Goal: Task Accomplishment & Management: Manage account settings

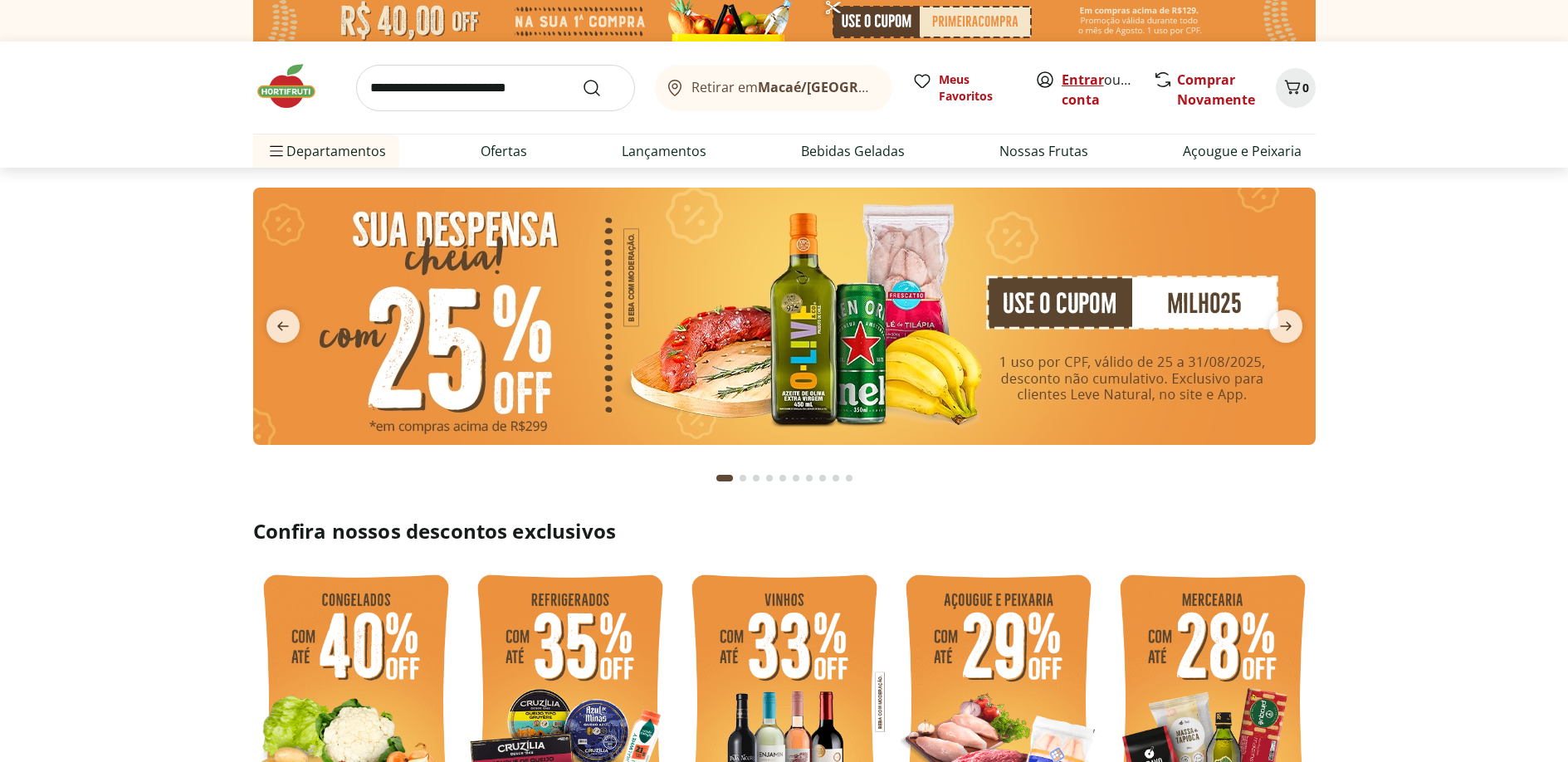
click at [1082, 79] on link "Entrar" at bounding box center [1082, 79] width 42 height 19
click at [1100, 104] on link "MARIANY" at bounding box center [1093, 100] width 63 height 19
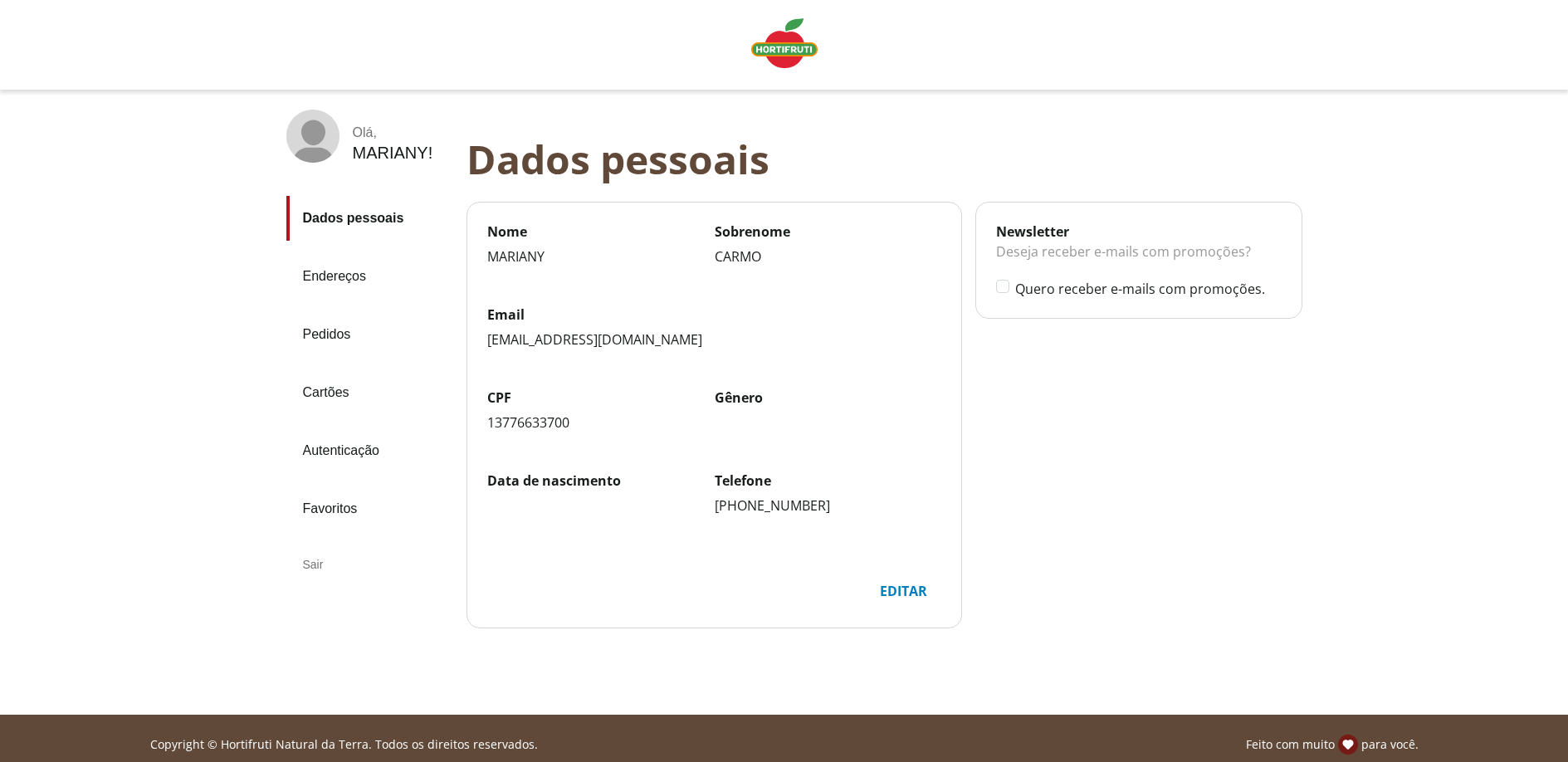
click at [334, 336] on link "Pedidos" at bounding box center [370, 335] width 167 height 45
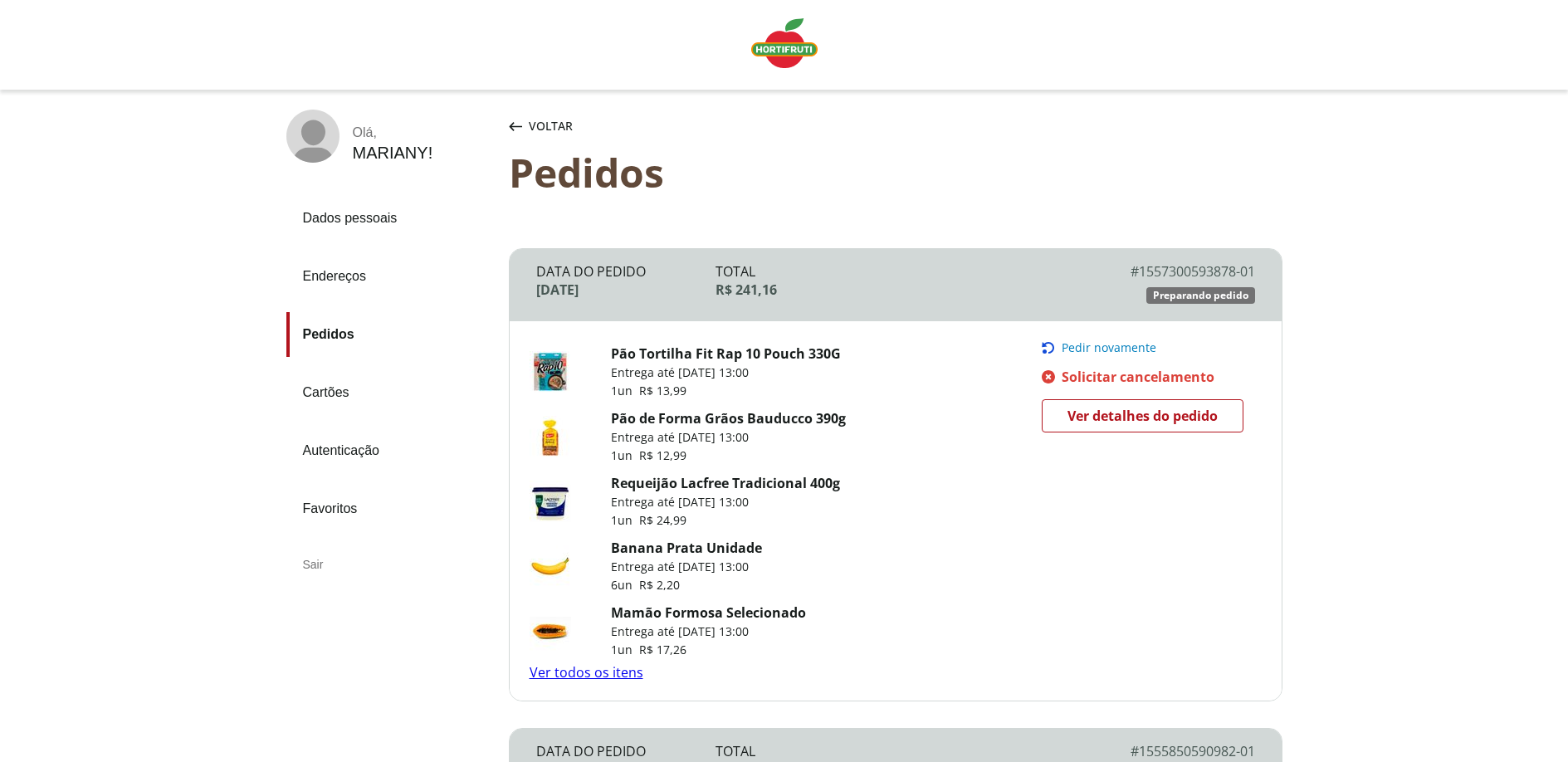
click at [1115, 419] on span "Ver detalhes do pedido" at bounding box center [1142, 415] width 151 height 24
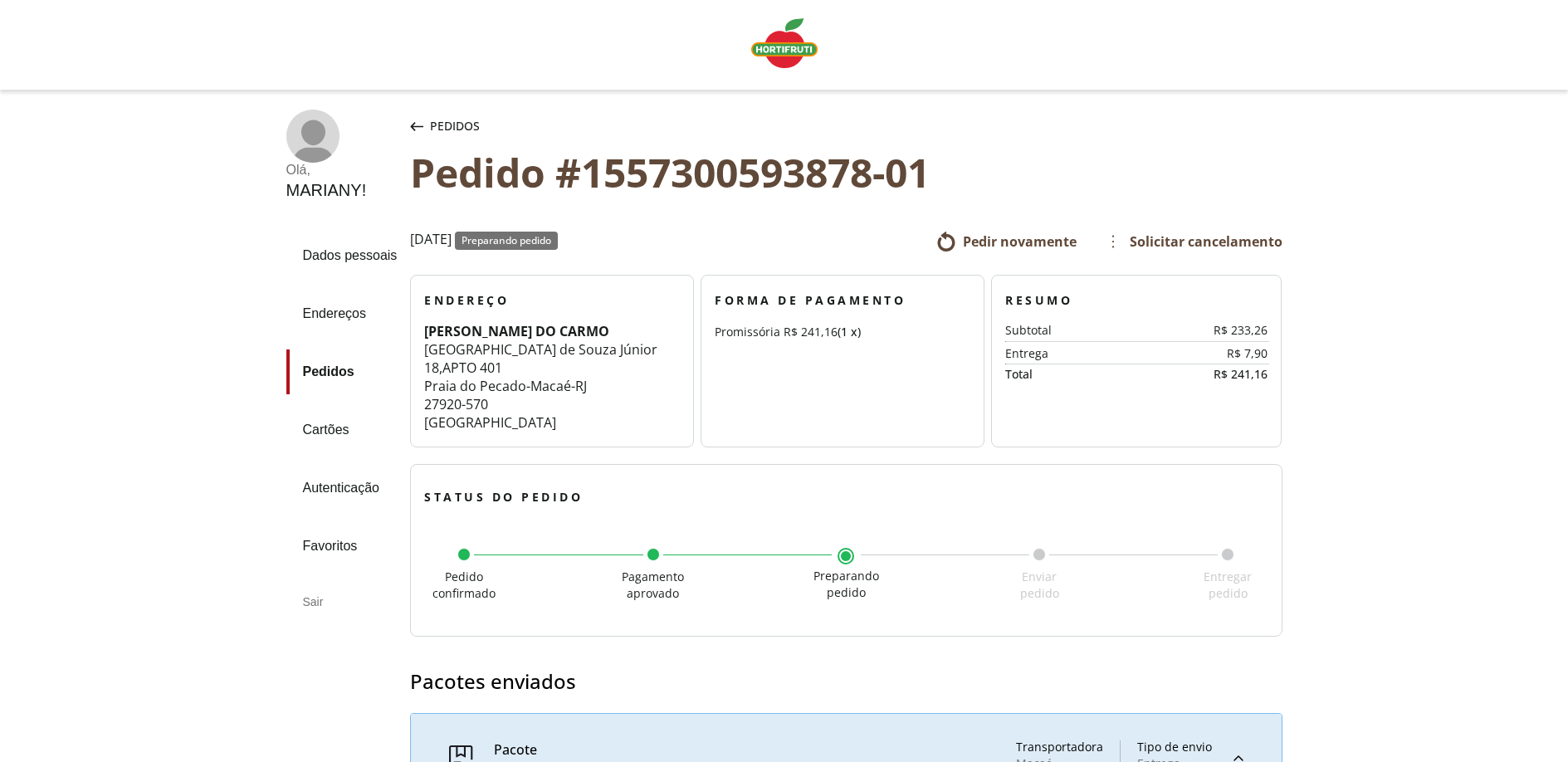
click at [470, 123] on span "Pedidos" at bounding box center [455, 126] width 50 height 17
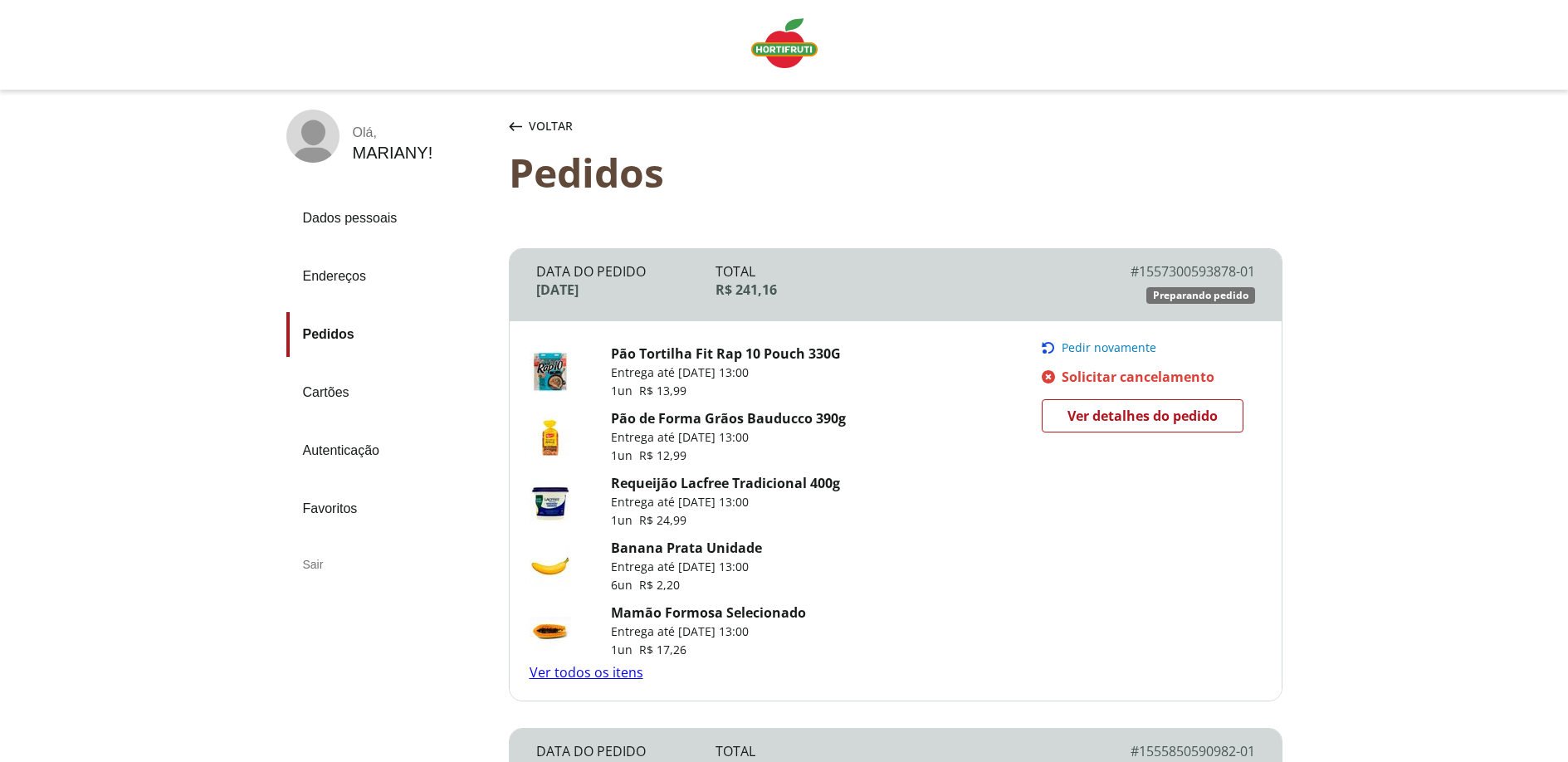
click at [354, 278] on link "Endereços" at bounding box center [391, 277] width 209 height 45
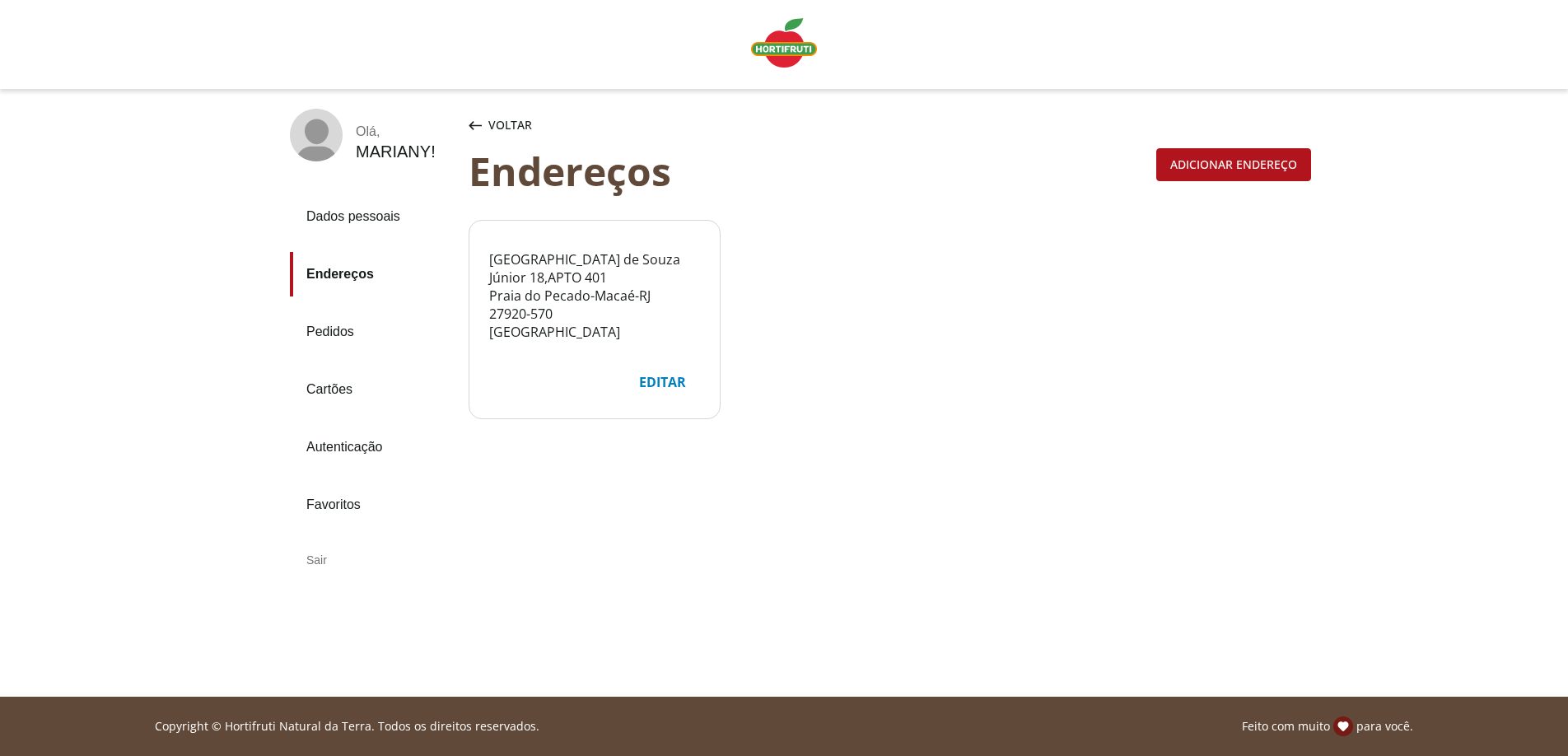
click at [345, 382] on link "Cartões" at bounding box center [373, 389] width 166 height 45
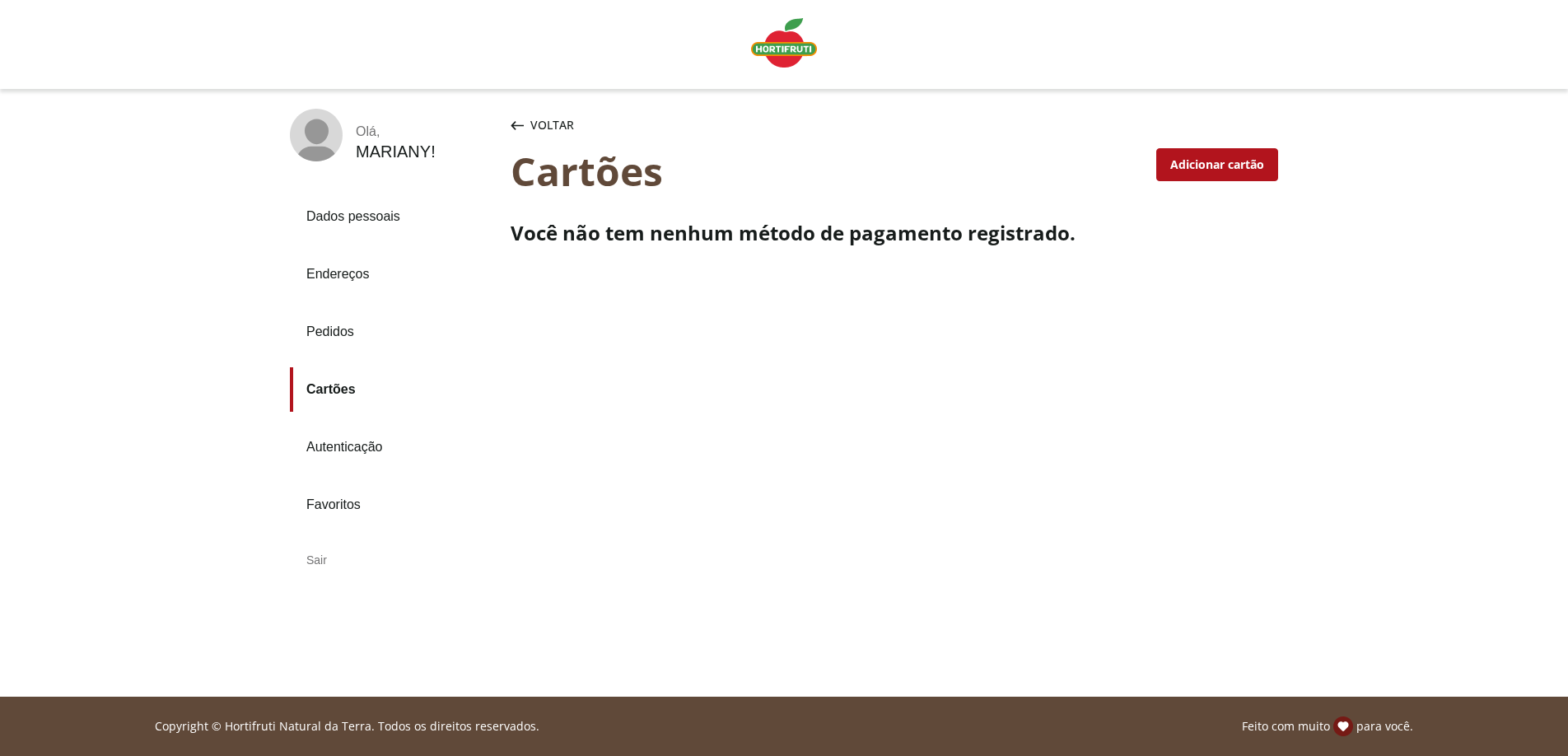
click at [369, 442] on link "Autenticação" at bounding box center [394, 447] width 208 height 45
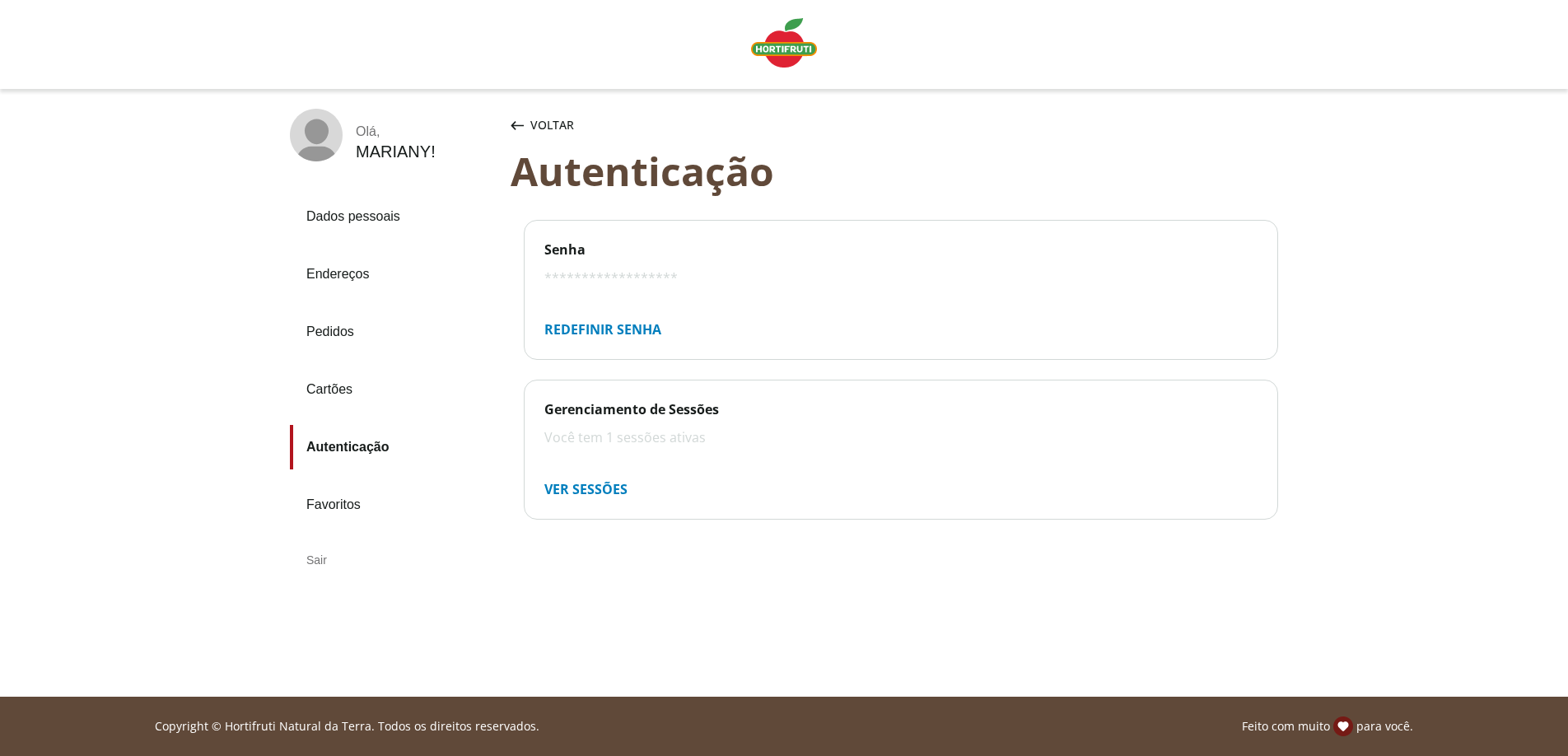
click at [364, 275] on link "Endereços" at bounding box center [394, 275] width 208 height 45
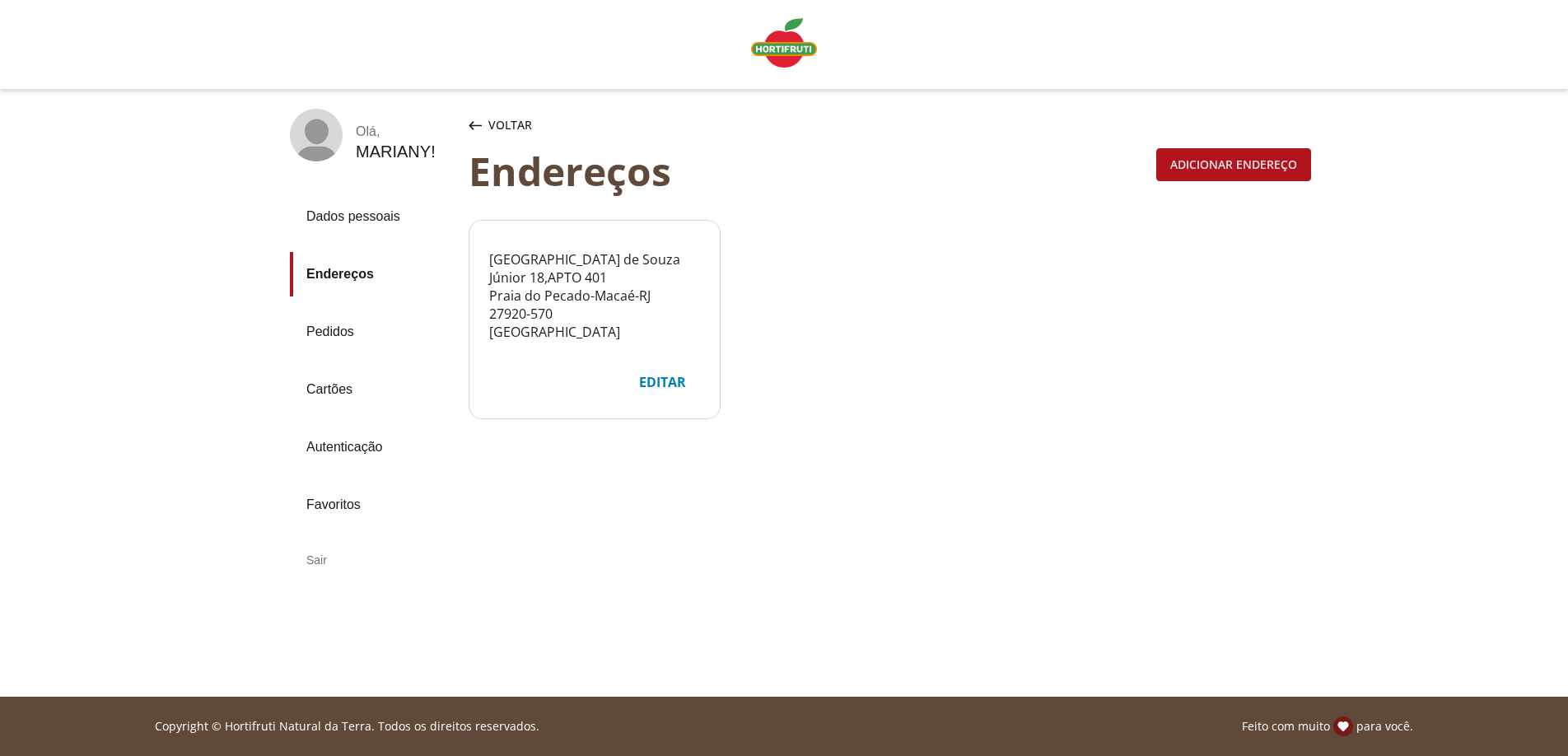
click at [376, 214] on link "Dados pessoais" at bounding box center [373, 216] width 166 height 45
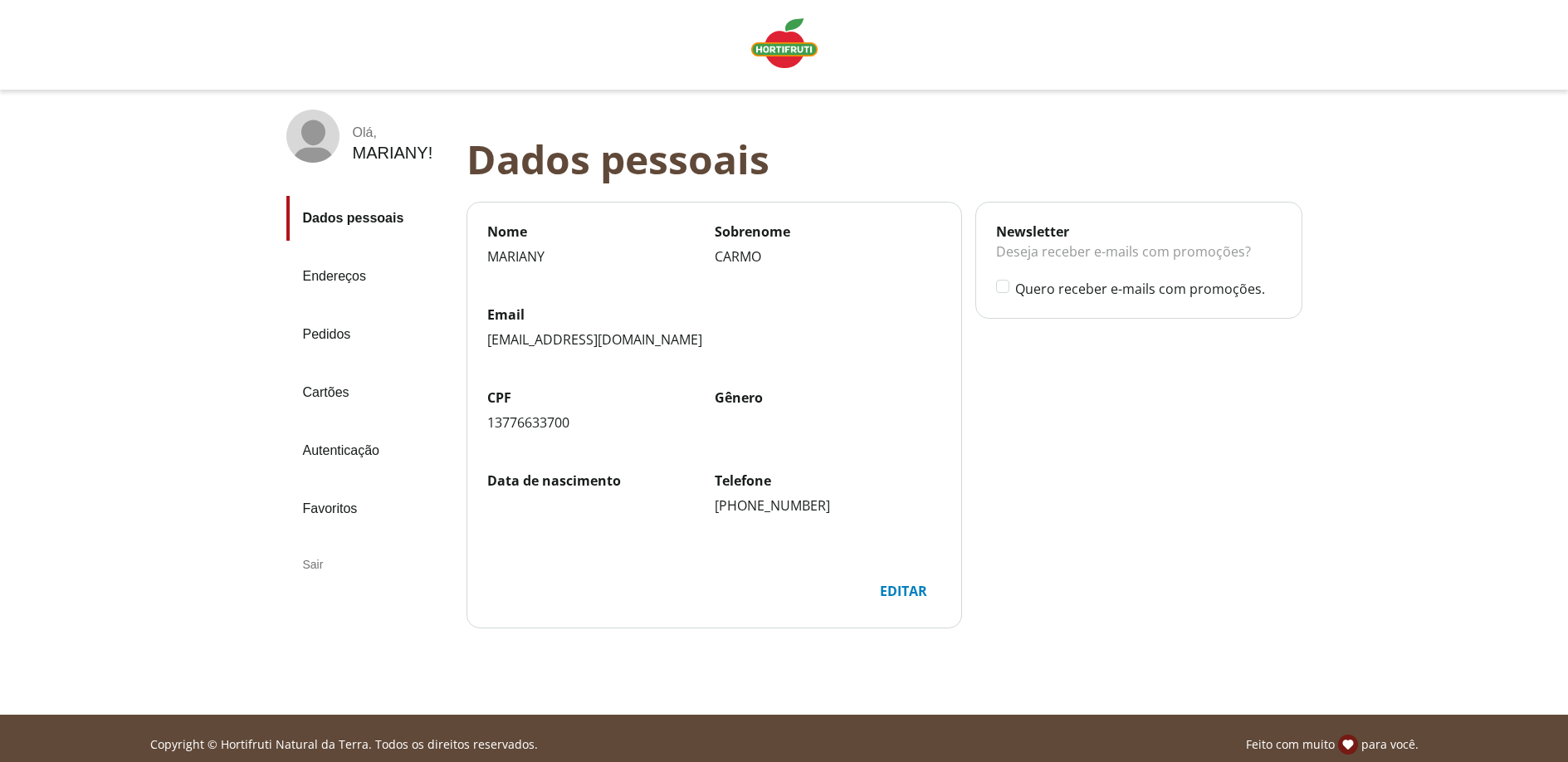
click at [339, 132] on div "Olá , MARIANY !" at bounding box center [370, 136] width 167 height 53
click at [387, 159] on div "MARIANY !" at bounding box center [393, 154] width 80 height 20
click at [768, 44] on img "Linha de sessão" at bounding box center [784, 43] width 67 height 50
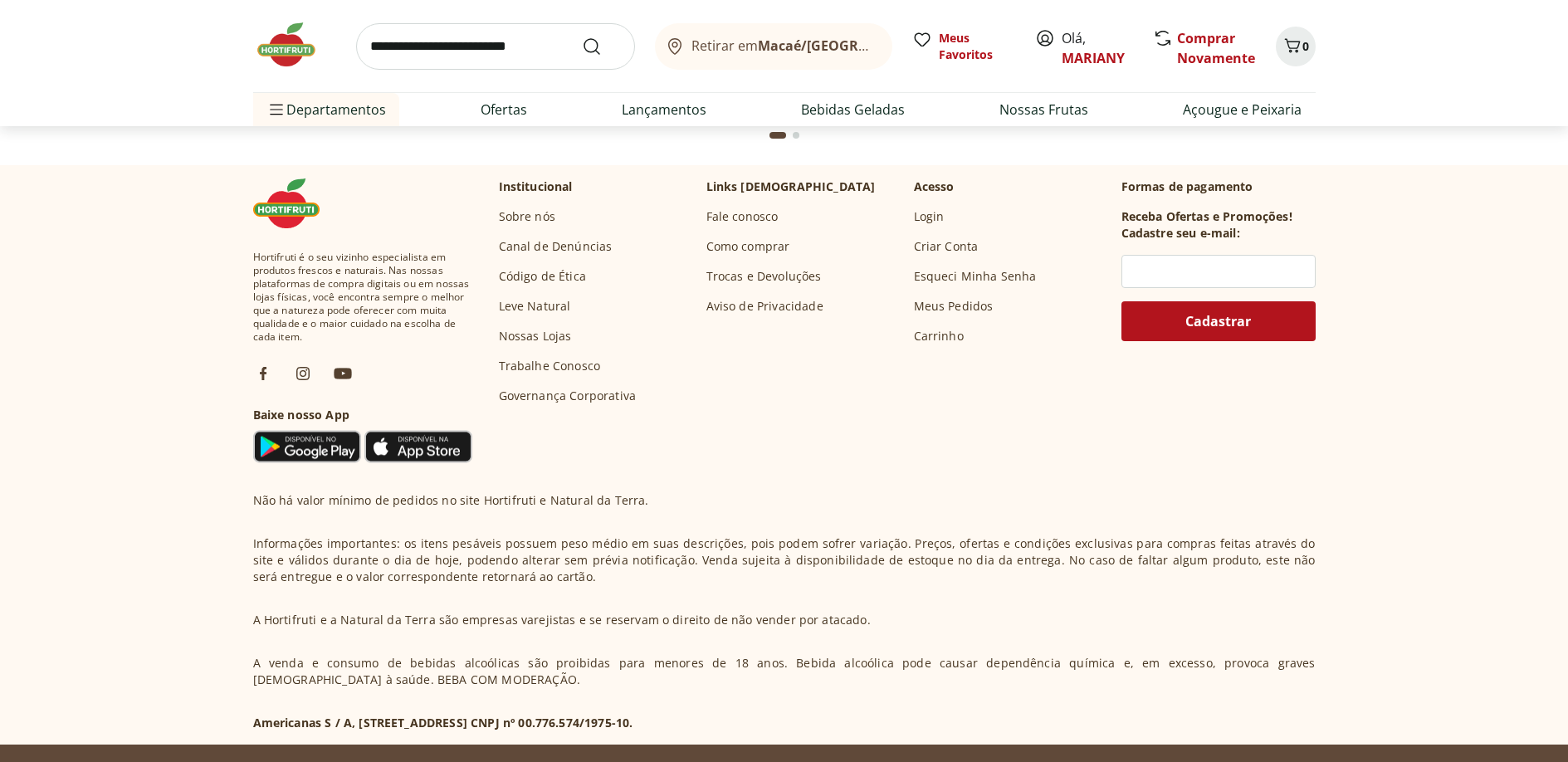
scroll to position [4697, 0]
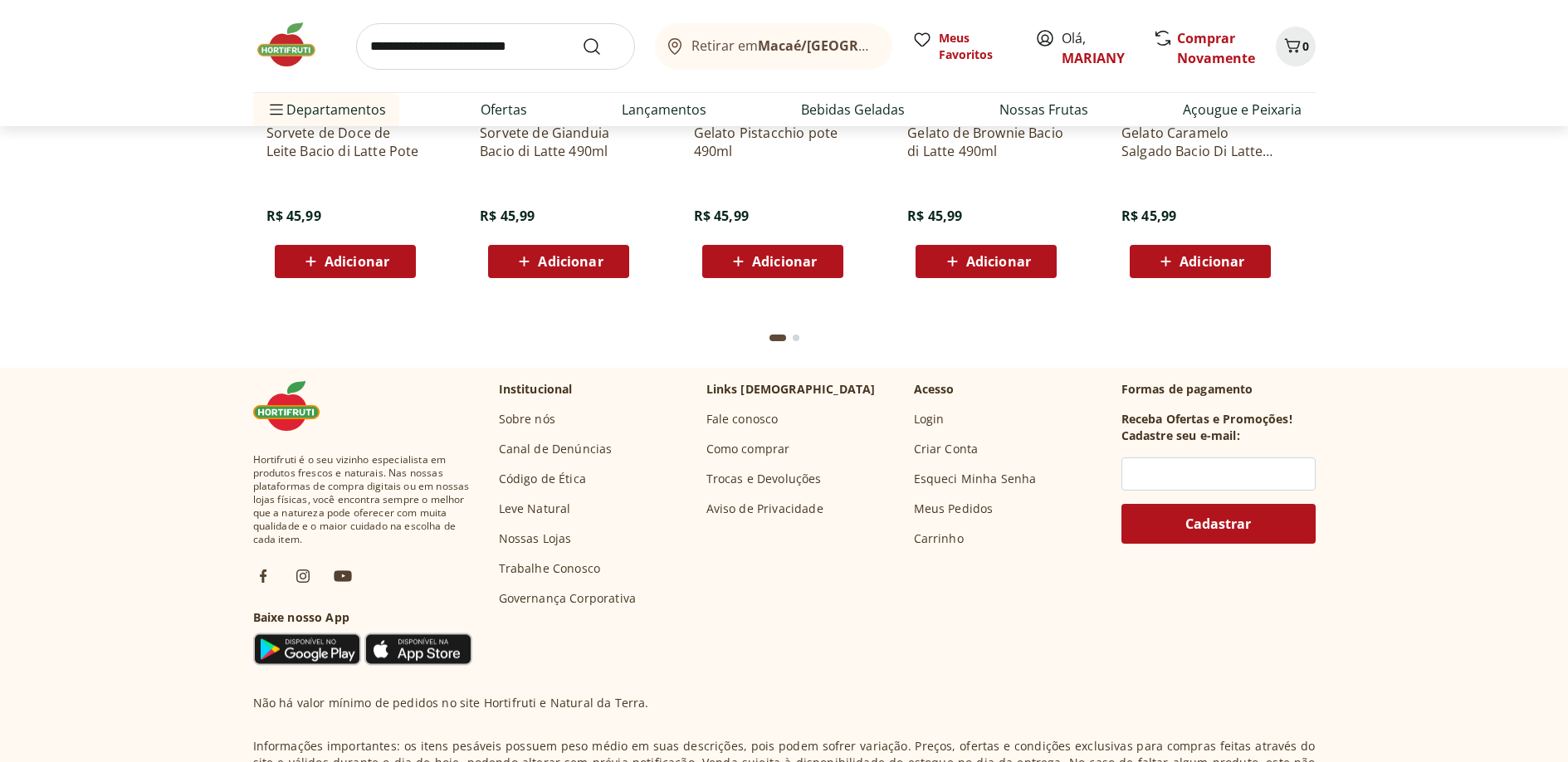
click at [747, 420] on link "Fale conosco" at bounding box center [742, 419] width 72 height 17
